Goal: Task Accomplishment & Management: Use online tool/utility

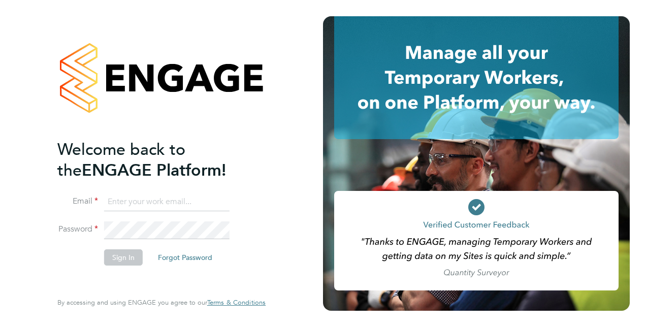
type input "niamh.murrell@justice.gov.uk"
click at [127, 257] on button "Sign In" at bounding box center [123, 257] width 39 height 16
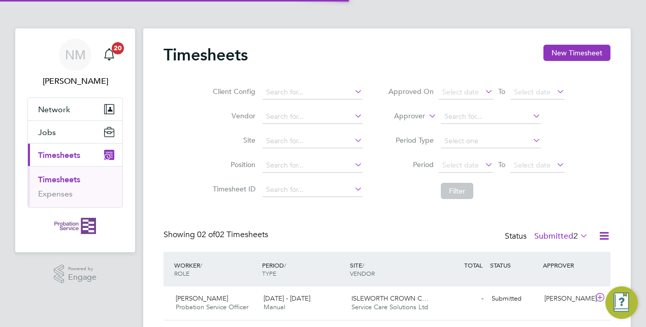
scroll to position [25, 88]
click at [276, 302] on div "[DATE] - [DATE] Manual" at bounding box center [303, 302] width 88 height 25
click at [621, 105] on div "Timesheets New Timesheet Client Config Vendor Site Position Timesheet ID Approv…" at bounding box center [386, 233] width 487 height 411
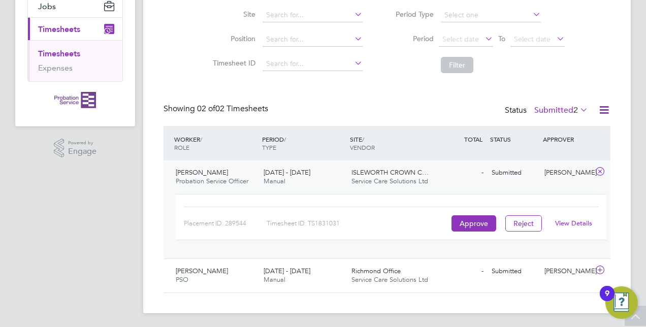
scroll to position [127, 0]
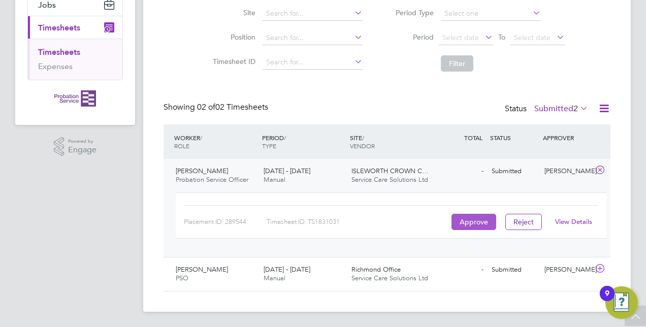
click at [476, 217] on button "Approve" at bounding box center [473, 222] width 45 height 16
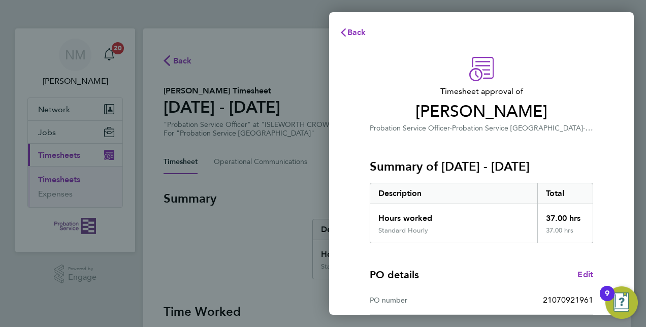
click at [590, 133] on p "Probation Service Officer · Probation Service [GEOGRAPHIC_DATA] · [GEOGRAPHIC_D…" at bounding box center [481, 128] width 223 height 12
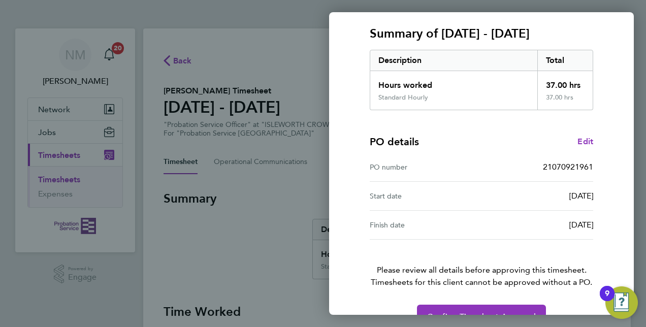
scroll to position [158, 0]
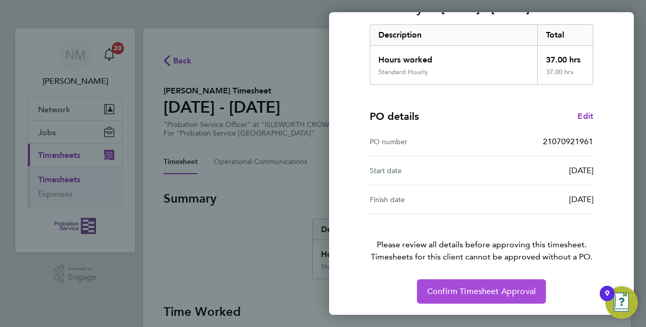
click at [475, 281] on button "Confirm Timesheet Approval" at bounding box center [481, 291] width 129 height 24
